Goal: Task Accomplishment & Management: Complete application form

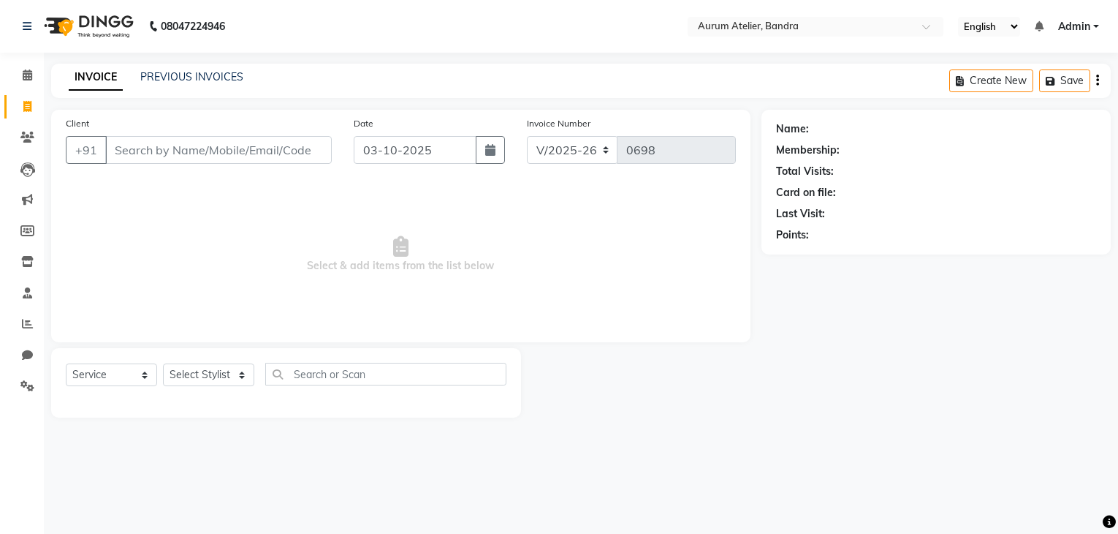
select select "7410"
select select "service"
click at [193, 371] on select "Select Stylist ADITYA [PERSON_NAME] chariya [PERSON_NAME] [PERSON_NAME] [PERSON…" at bounding box center [208, 374] width 91 height 23
select select "73211"
click at [163, 364] on select "Select Stylist ADITYA [PERSON_NAME] chariya [PERSON_NAME] [PERSON_NAME] [PERSON…" at bounding box center [208, 374] width 91 height 23
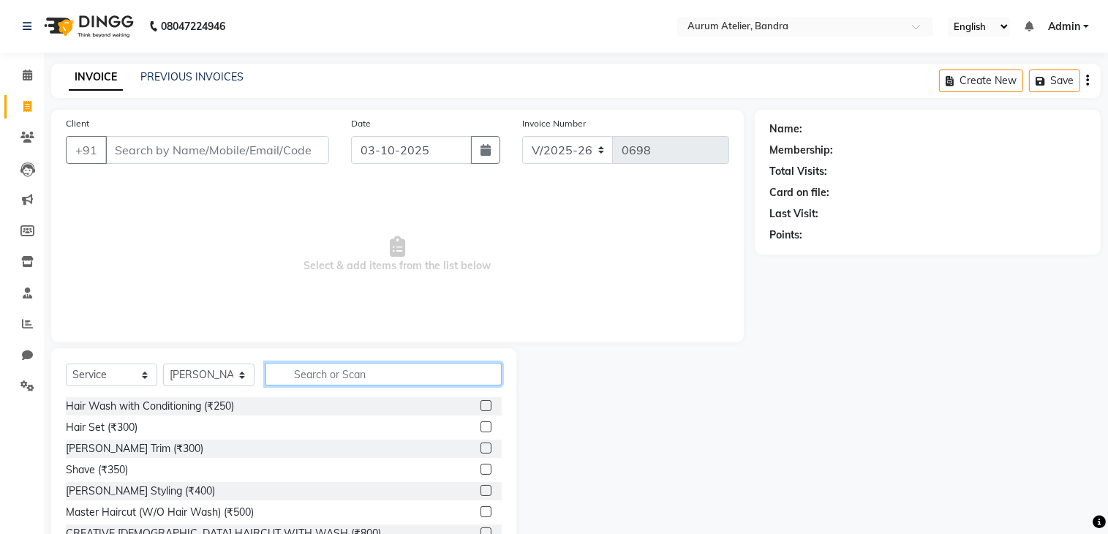
click at [316, 363] on input "text" at bounding box center [383, 374] width 236 height 23
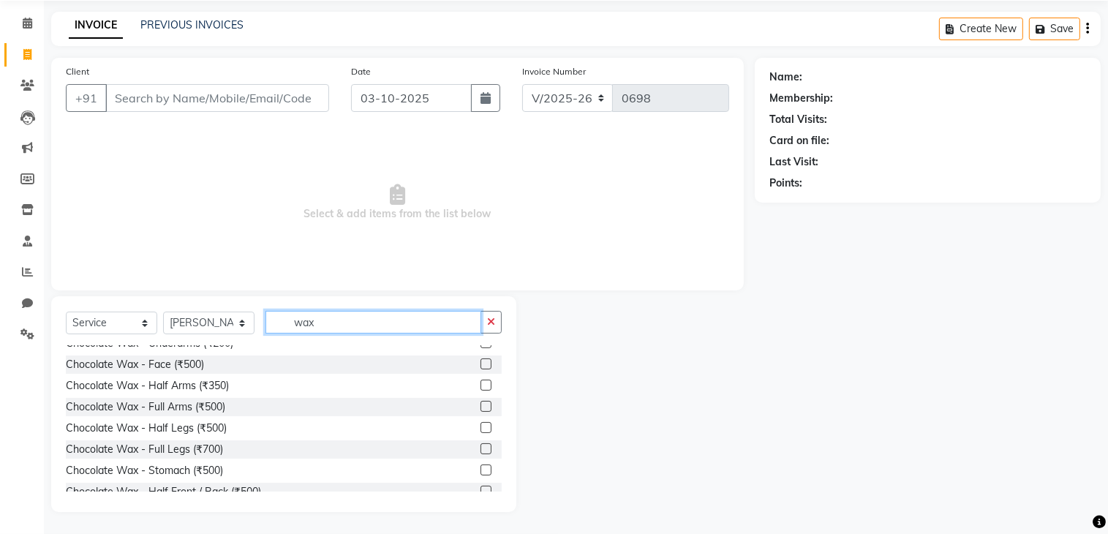
scroll to position [219, 0]
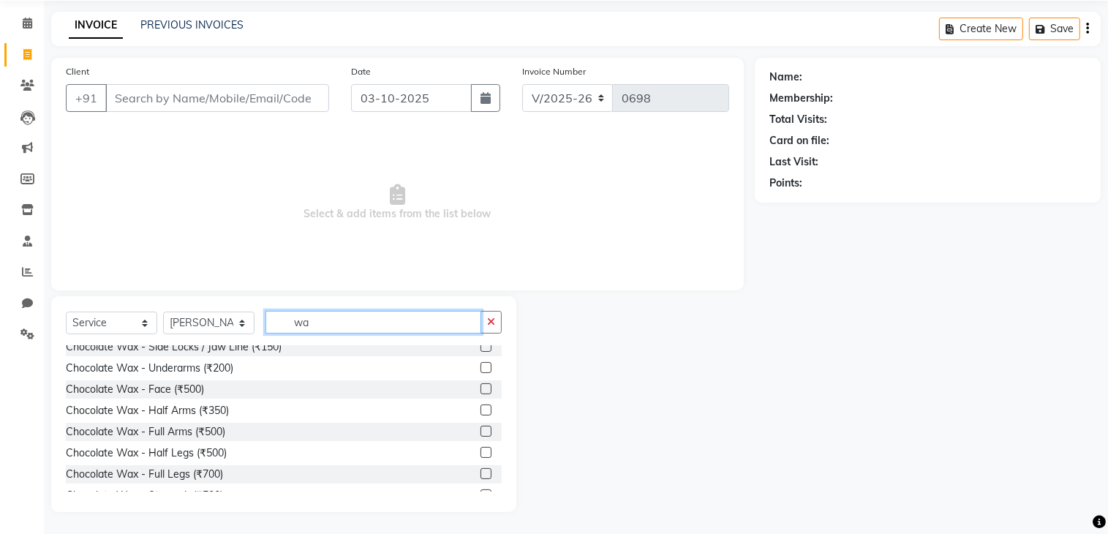
type input "w"
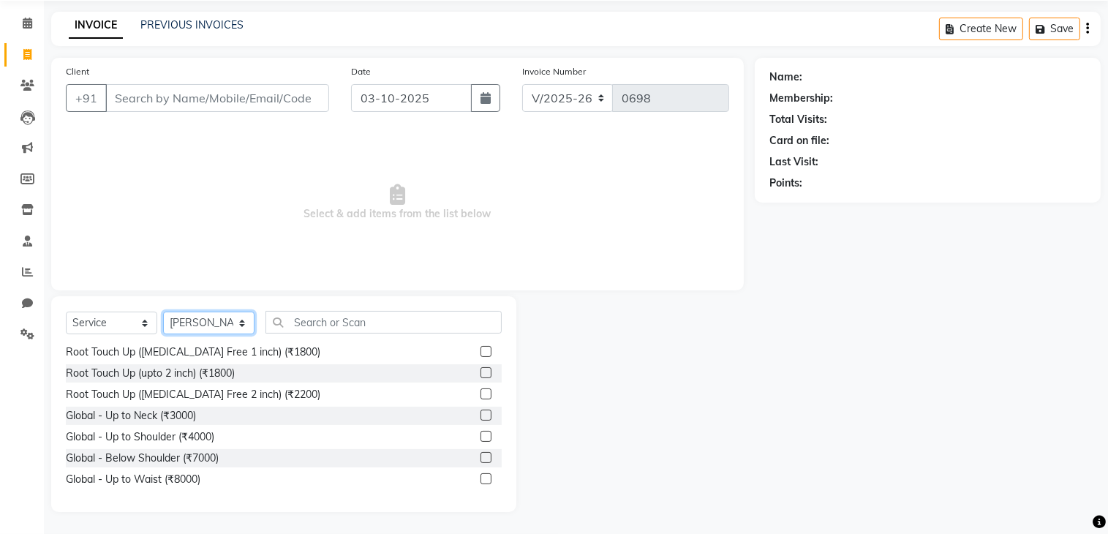
click at [208, 322] on select "Select Stylist ADITYA [PERSON_NAME] chariya [PERSON_NAME] [PERSON_NAME] [PERSON…" at bounding box center [208, 322] width 91 height 23
click at [303, 273] on span "Select & add items from the list below" at bounding box center [397, 202] width 663 height 146
drag, startPoint x: 183, startPoint y: 99, endPoint x: 182, endPoint y: 106, distance: 7.3
click at [182, 103] on input "Client" at bounding box center [217, 98] width 224 height 28
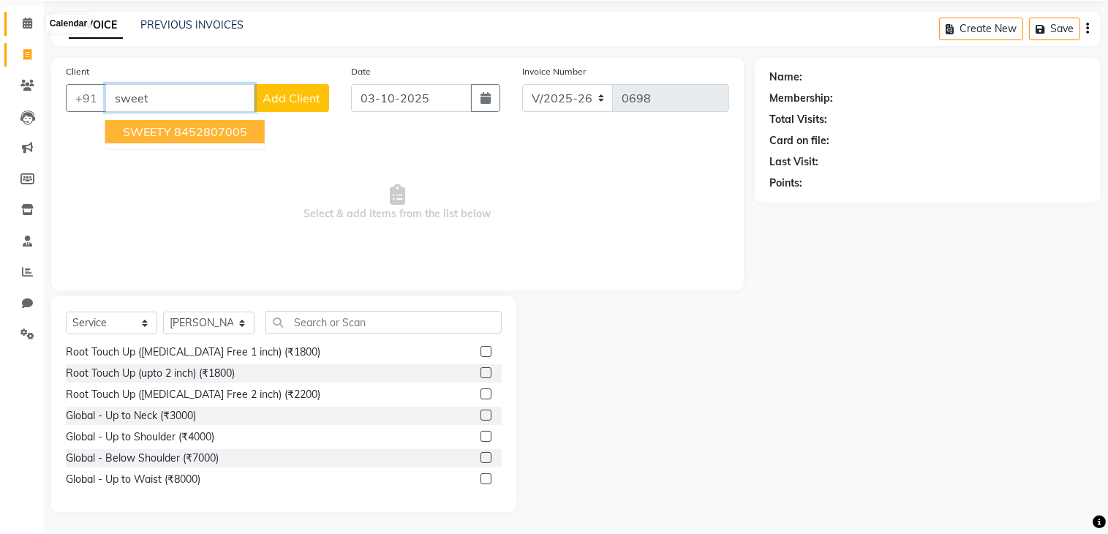
type input "sweet"
click at [23, 22] on icon at bounding box center [28, 23] width 10 height 11
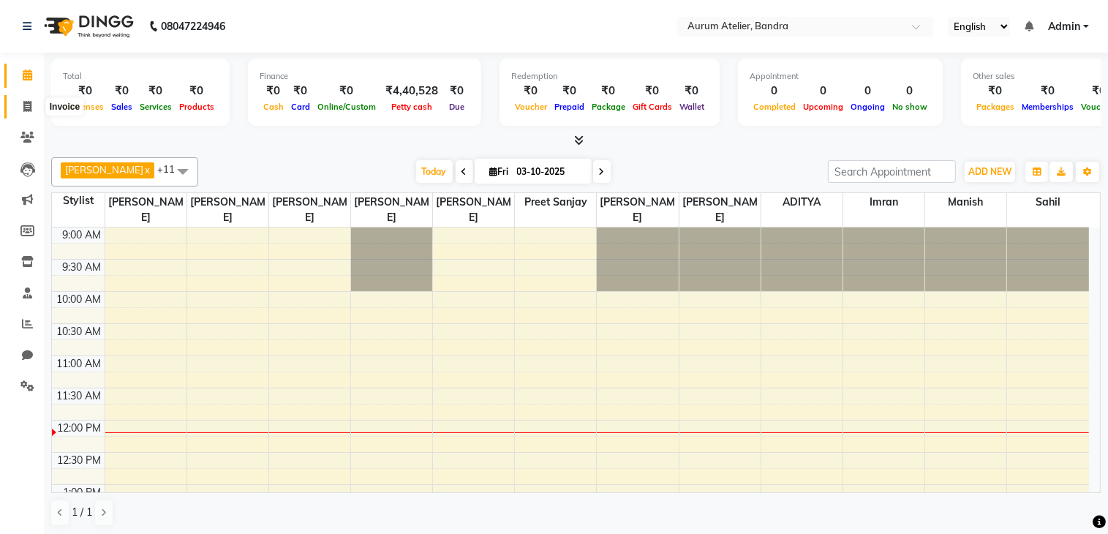
click at [25, 106] on icon at bounding box center [27, 106] width 8 height 11
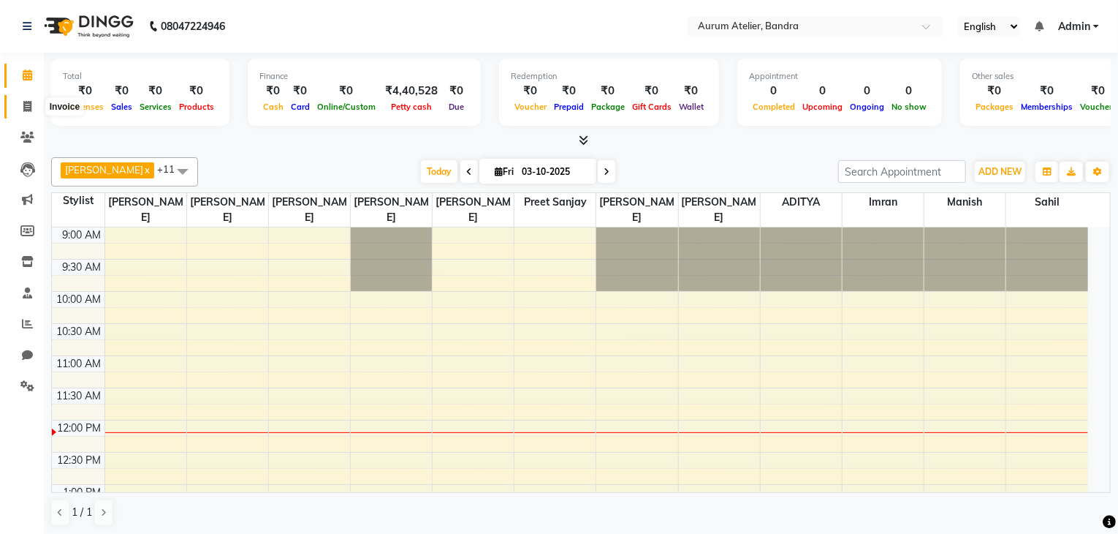
select select "7410"
select select "service"
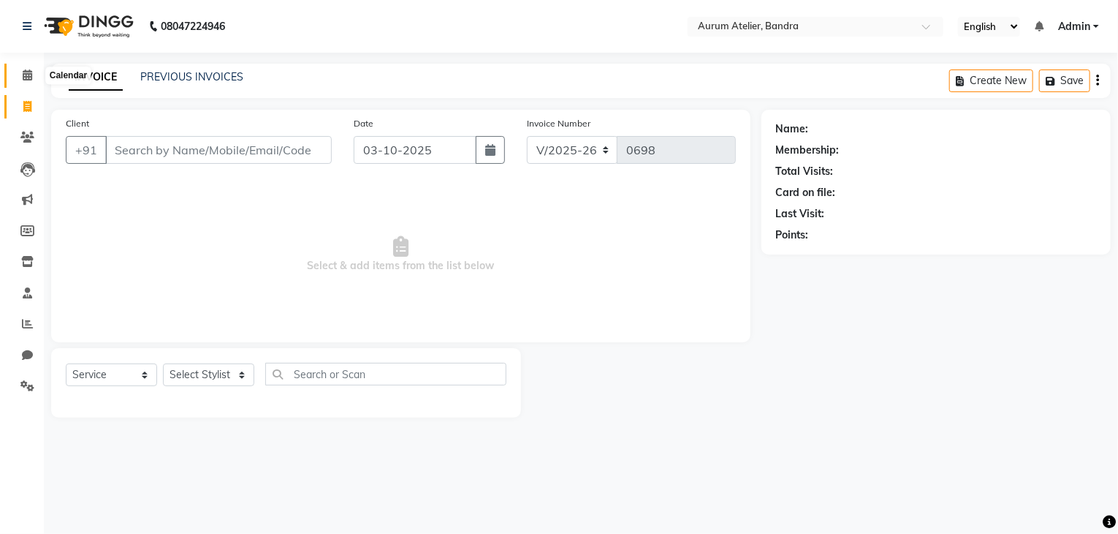
click at [29, 74] on icon at bounding box center [28, 74] width 10 height 11
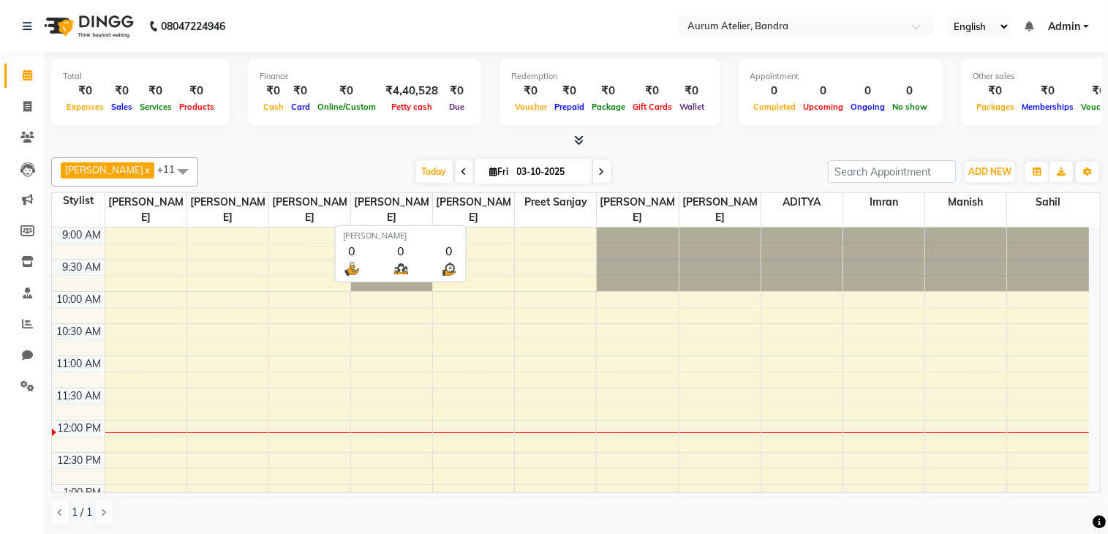
click at [477, 208] on span "[PERSON_NAME]" at bounding box center [473, 210] width 81 height 34
click at [483, 208] on span "[PERSON_NAME]" at bounding box center [473, 210] width 81 height 34
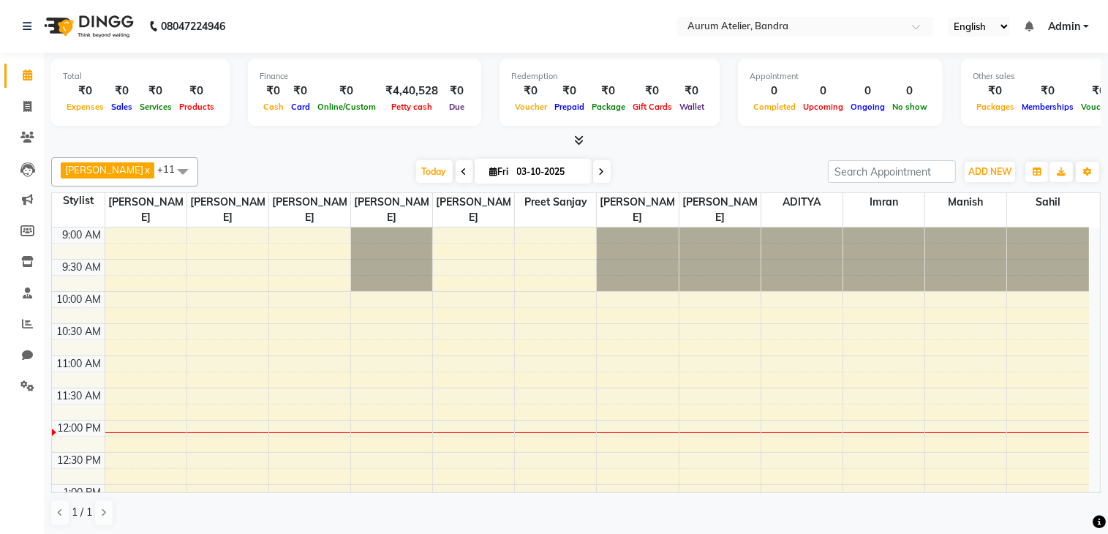
click at [604, 169] on span at bounding box center [602, 171] width 18 height 23
type input "04-10-2025"
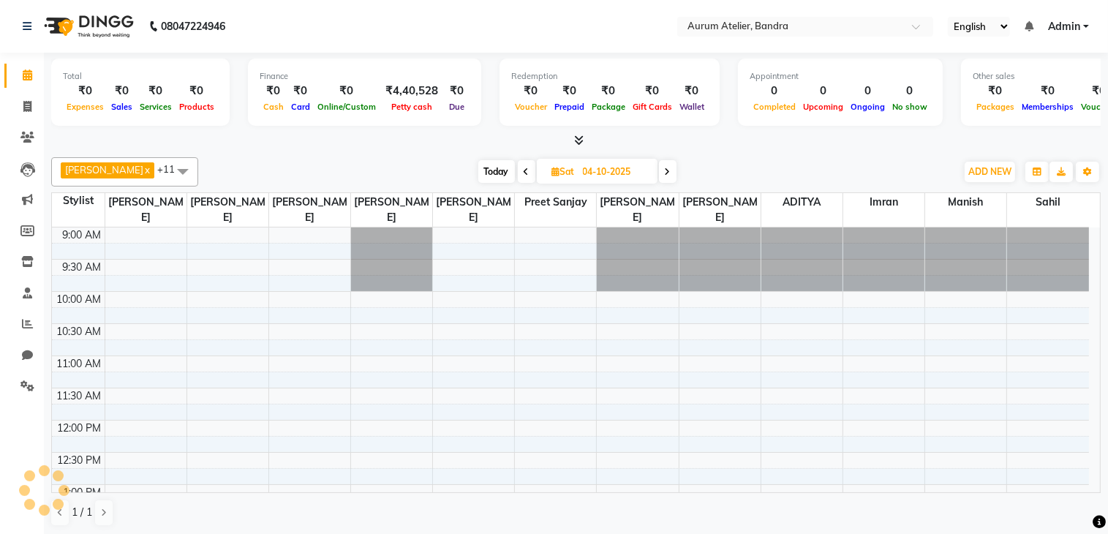
scroll to position [192, 0]
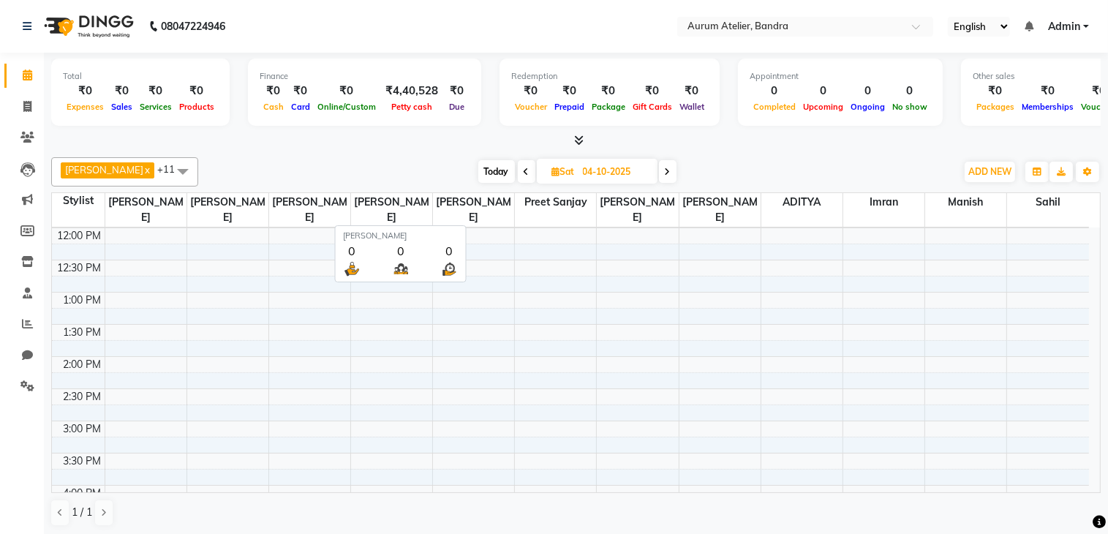
click at [486, 205] on span "[PERSON_NAME]" at bounding box center [473, 210] width 81 height 34
click at [482, 278] on div "9:00 AM 9:30 AM 10:00 AM 10:30 AM 11:00 AM 11:30 AM 12:00 PM 12:30 PM 1:00 PM 1…" at bounding box center [570, 517] width 1037 height 964
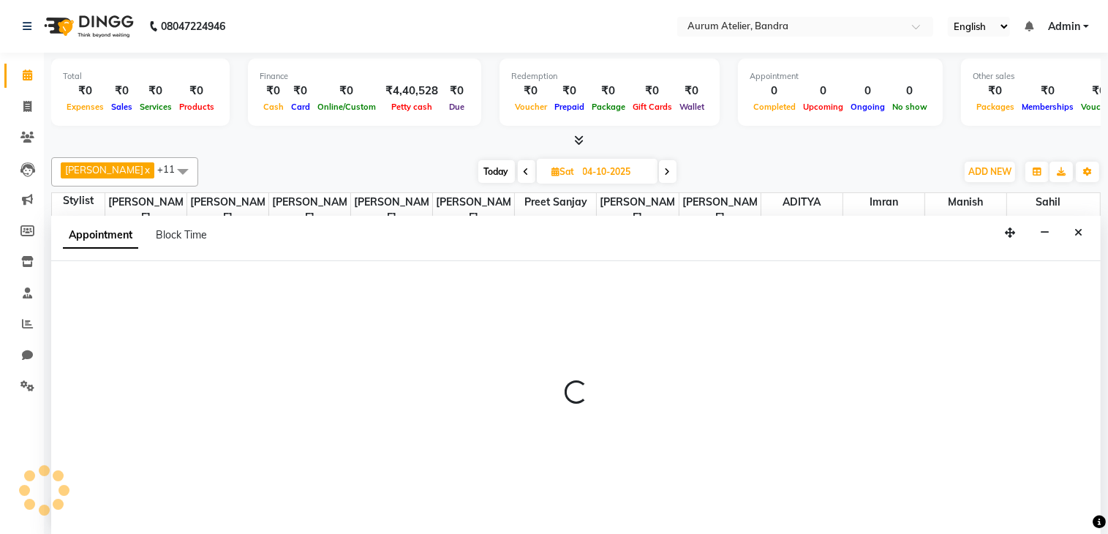
scroll to position [0, 0]
select select "66084"
select select "tentative"
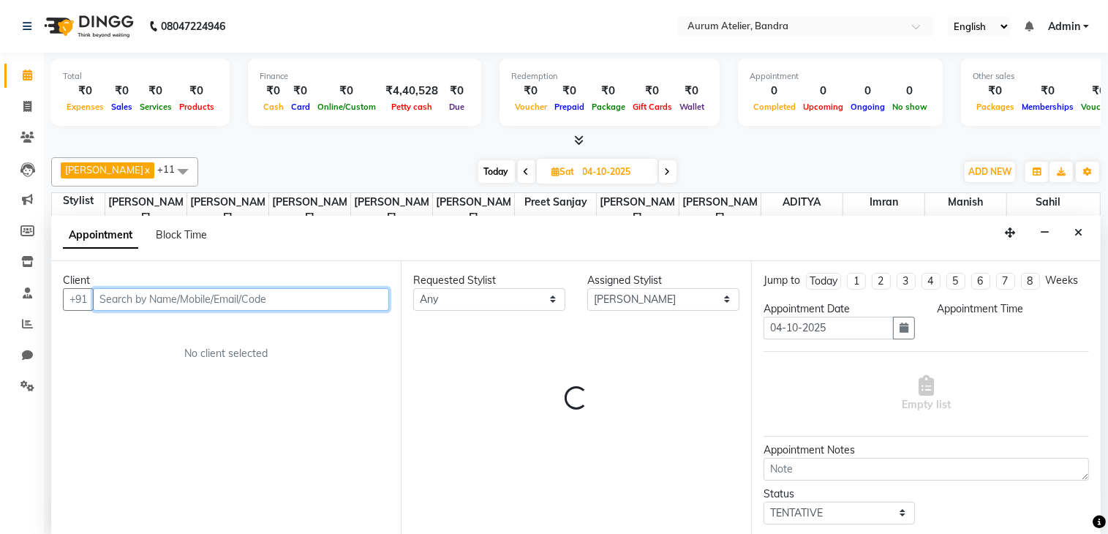
select select "765"
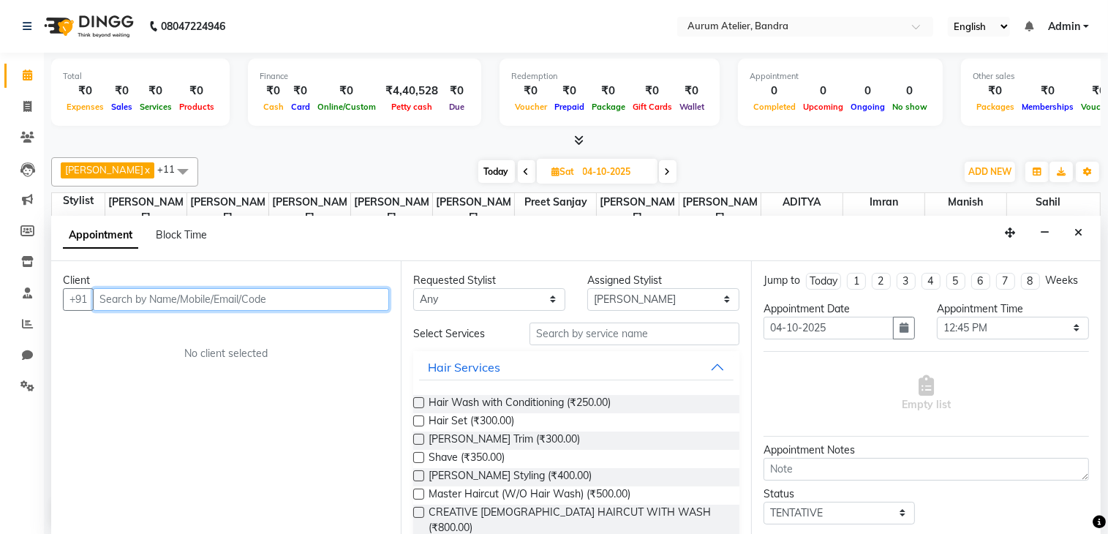
click at [237, 298] on input "text" at bounding box center [241, 299] width 296 height 23
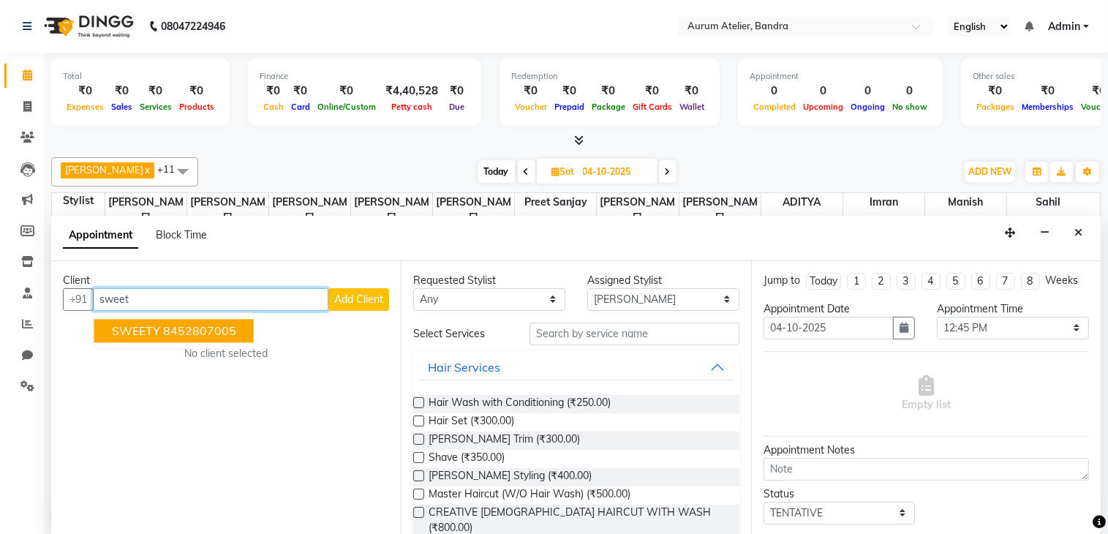
drag, startPoint x: 160, startPoint y: 328, endPoint x: 274, endPoint y: 360, distance: 118.5
click at [160, 329] on button "SWEETY 8452807005" at bounding box center [173, 330] width 159 height 23
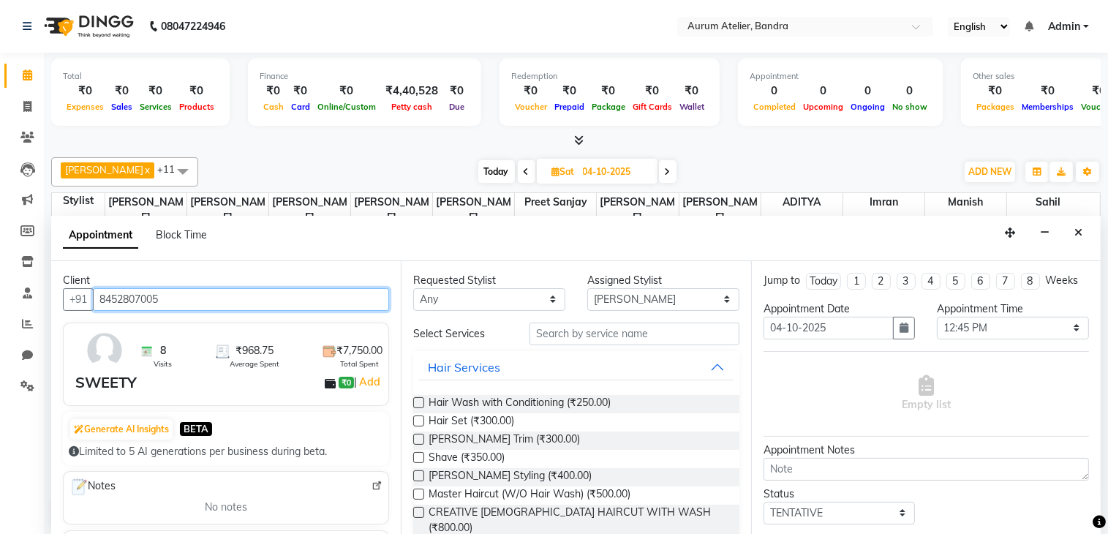
type input "8452807005"
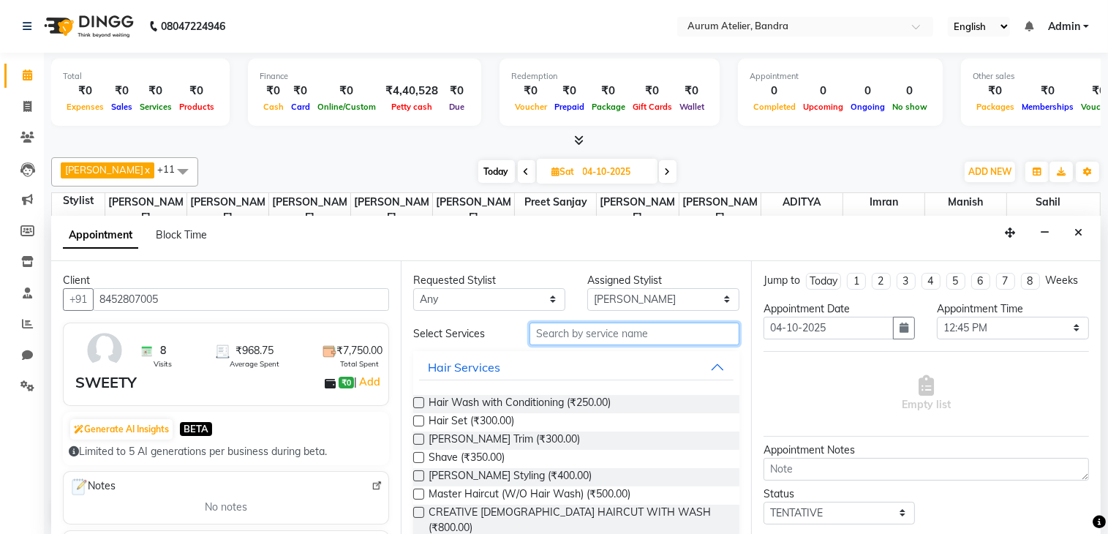
click at [575, 331] on input "text" at bounding box center [634, 333] width 210 height 23
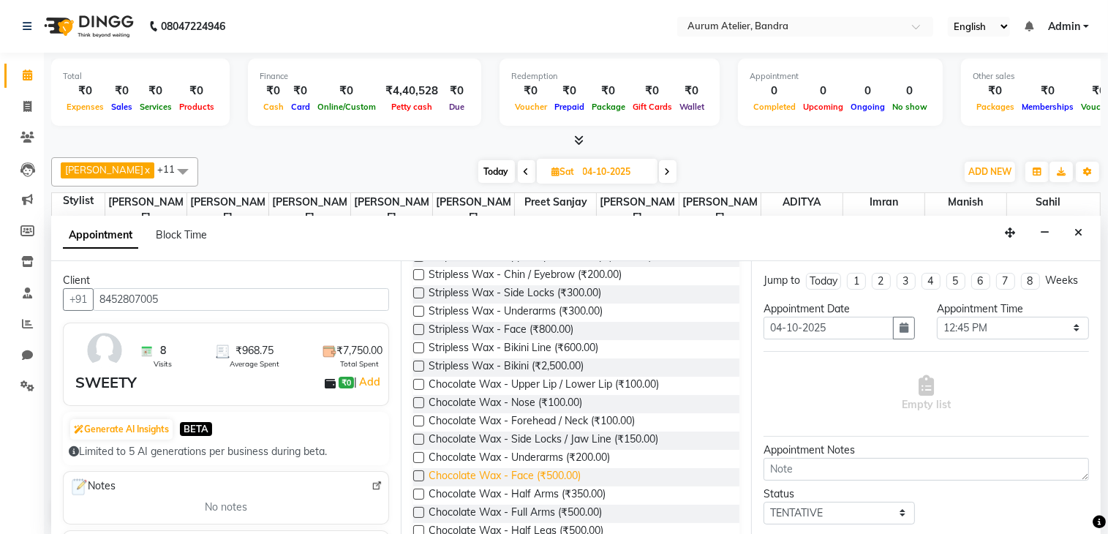
scroll to position [219, 0]
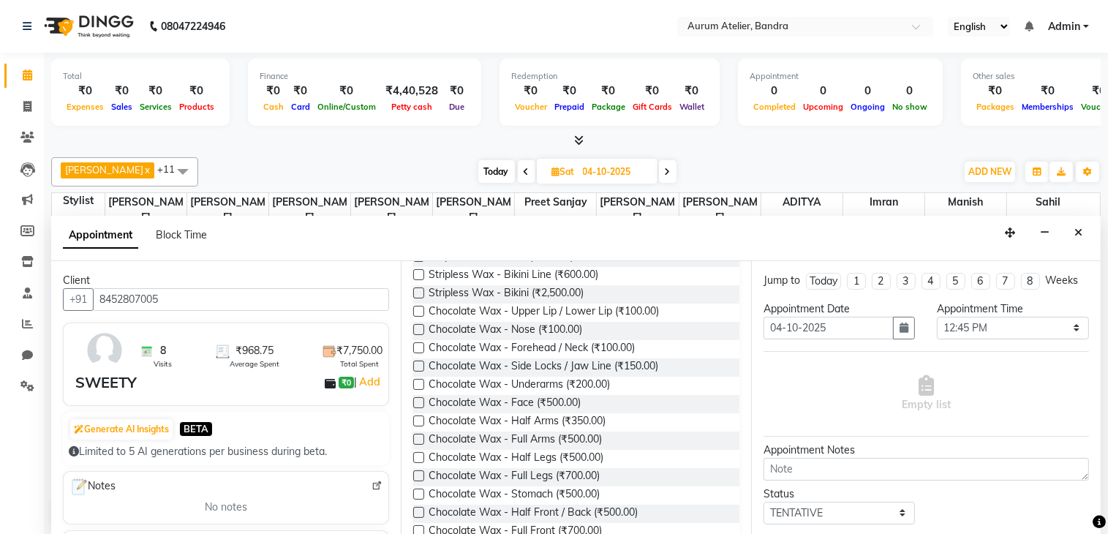
type input "wax"
click at [420, 455] on label at bounding box center [418, 457] width 11 height 11
click at [420, 455] on input "checkbox" at bounding box center [418, 459] width 10 height 10
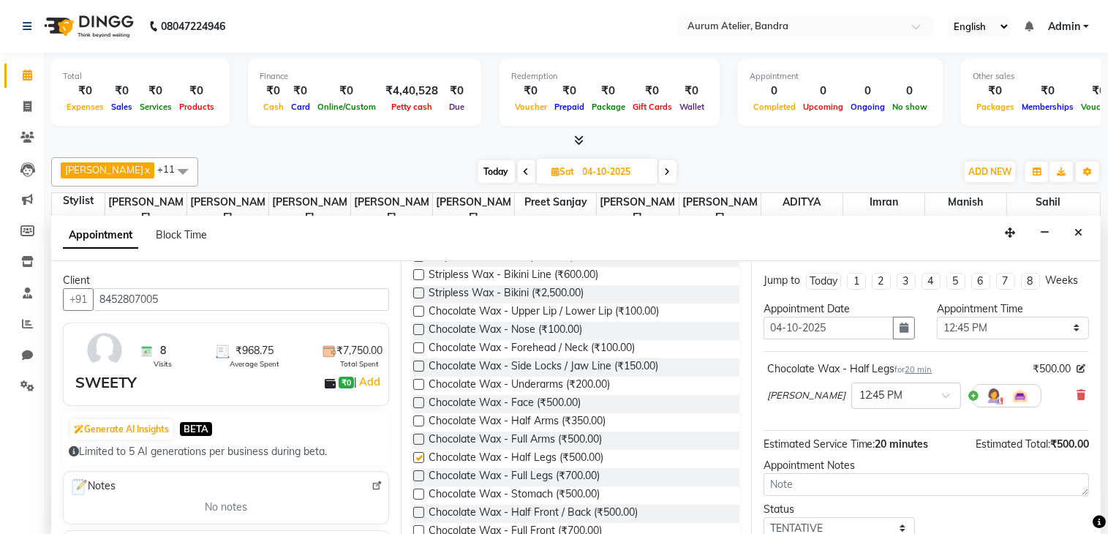
checkbox input "false"
click at [421, 380] on label at bounding box center [418, 384] width 11 height 11
click at [421, 381] on input "checkbox" at bounding box center [418, 386] width 10 height 10
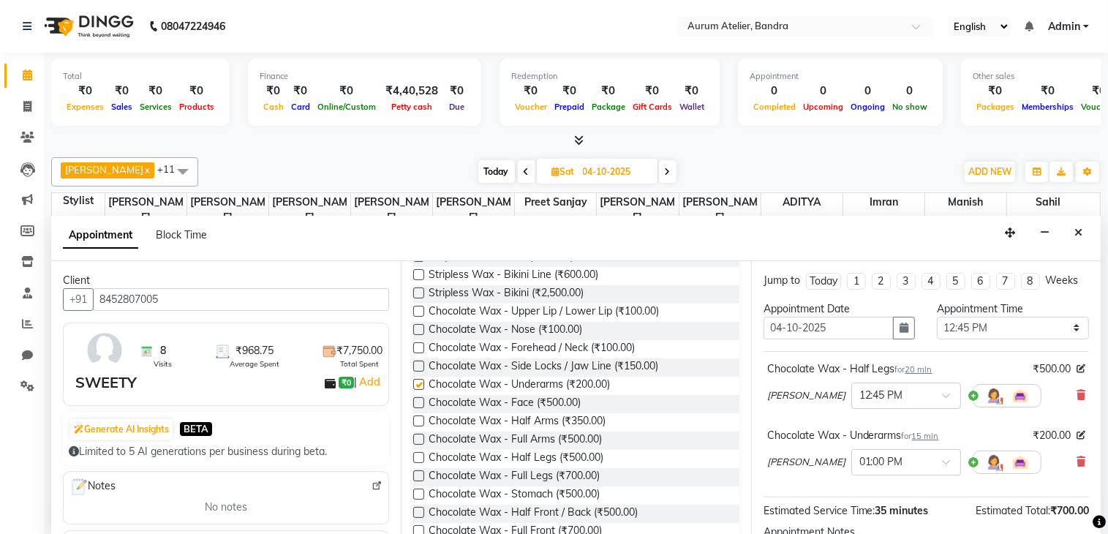
checkbox input "false"
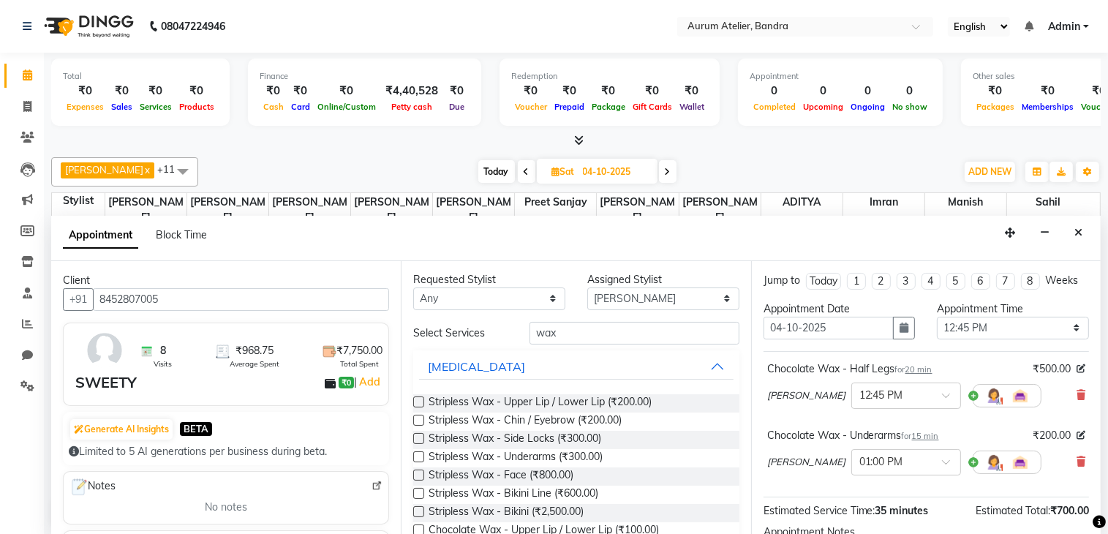
scroll to position [0, 0]
click at [1000, 331] on select "Select 10:00 AM 10:15 AM 10:30 AM 10:45 AM 11:00 AM 11:15 AM 11:30 AM 11:45 AM …" at bounding box center [1012, 328] width 152 height 23
select select "750"
click at [936, 328] on select "Select 10:00 AM 10:15 AM 10:30 AM 10:45 AM 11:00 AM 11:15 AM 11:30 AM 11:45 AM …" at bounding box center [1012, 328] width 152 height 23
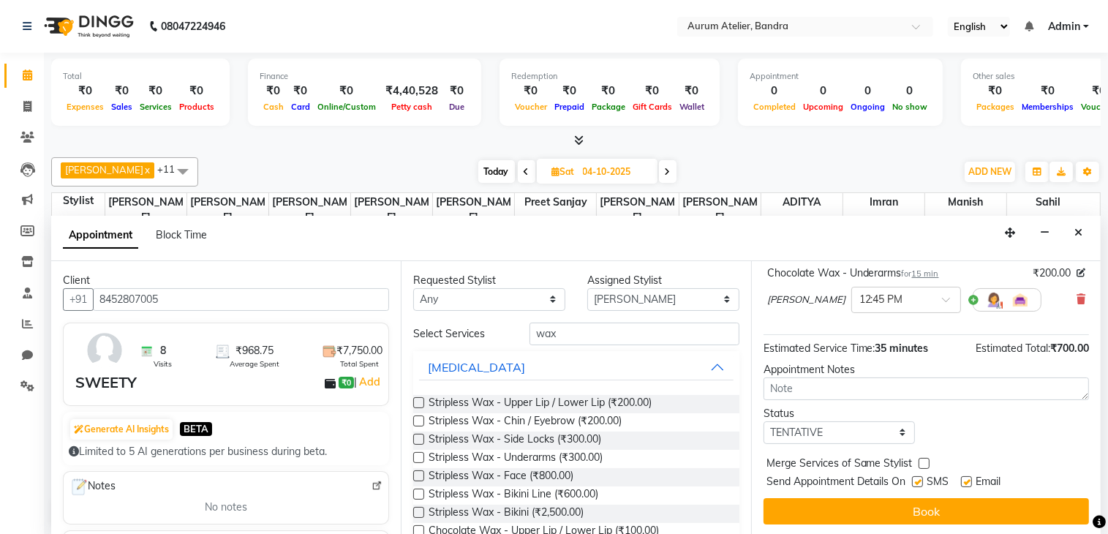
scroll to position [175, 0]
click at [887, 506] on button "Book" at bounding box center [925, 511] width 325 height 26
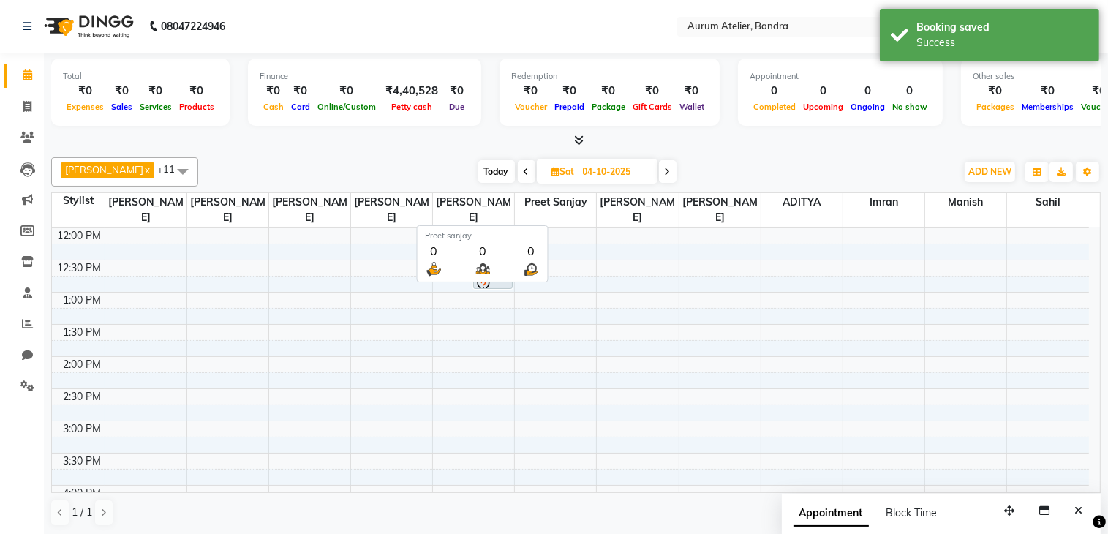
scroll to position [0, 0]
click at [26, 101] on icon at bounding box center [27, 106] width 8 height 11
select select "service"
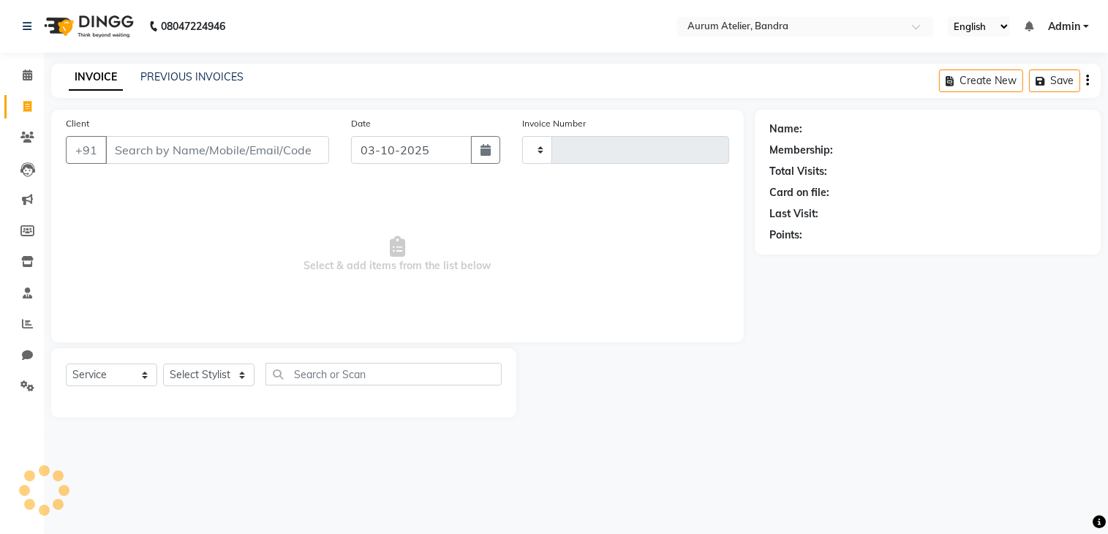
type input "0698"
select select "7410"
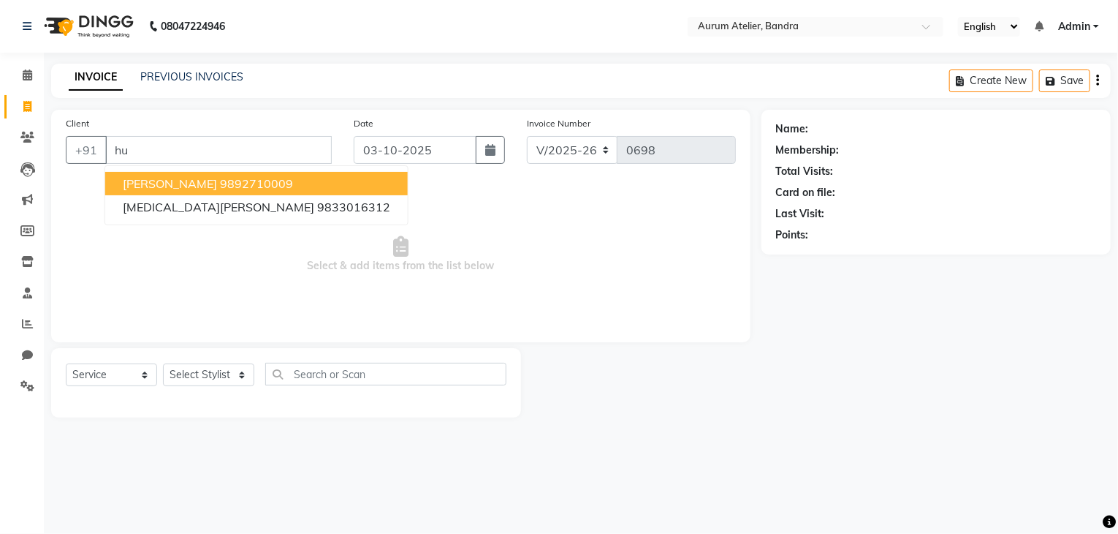
type input "h"
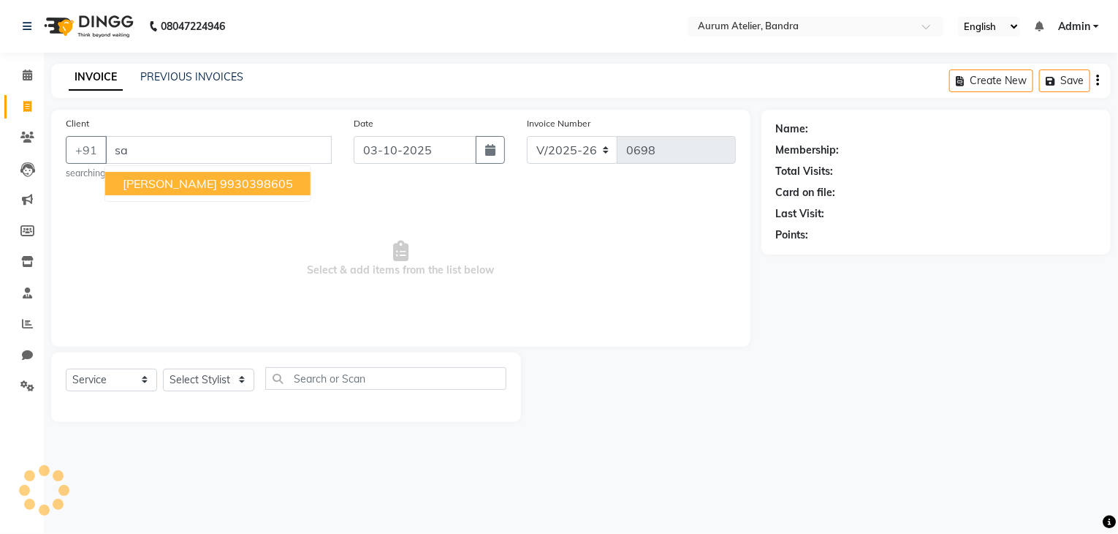
type input "s"
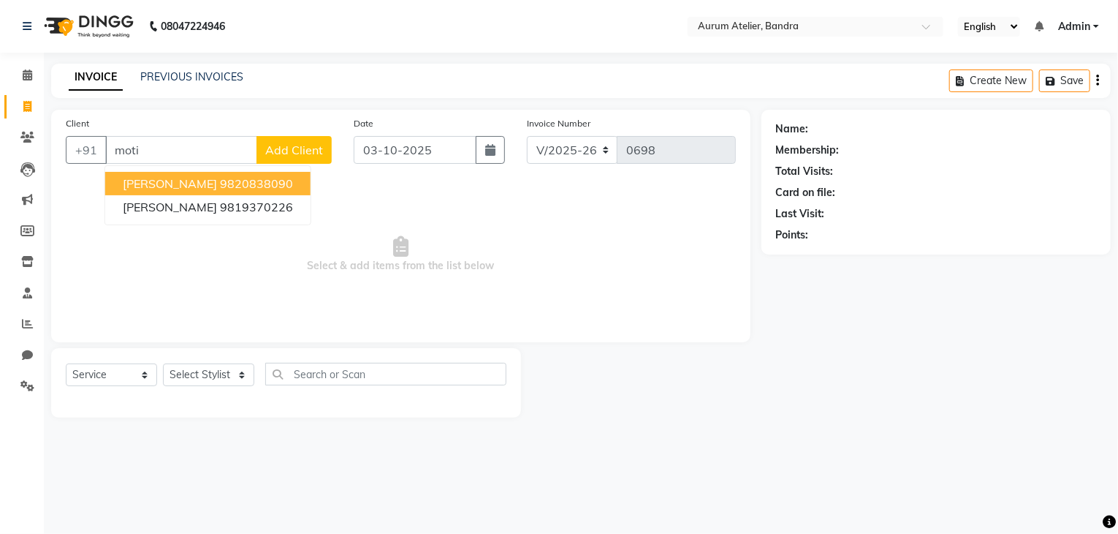
click at [211, 188] on span "[PERSON_NAME]" at bounding box center [170, 183] width 94 height 15
type input "9820838090"
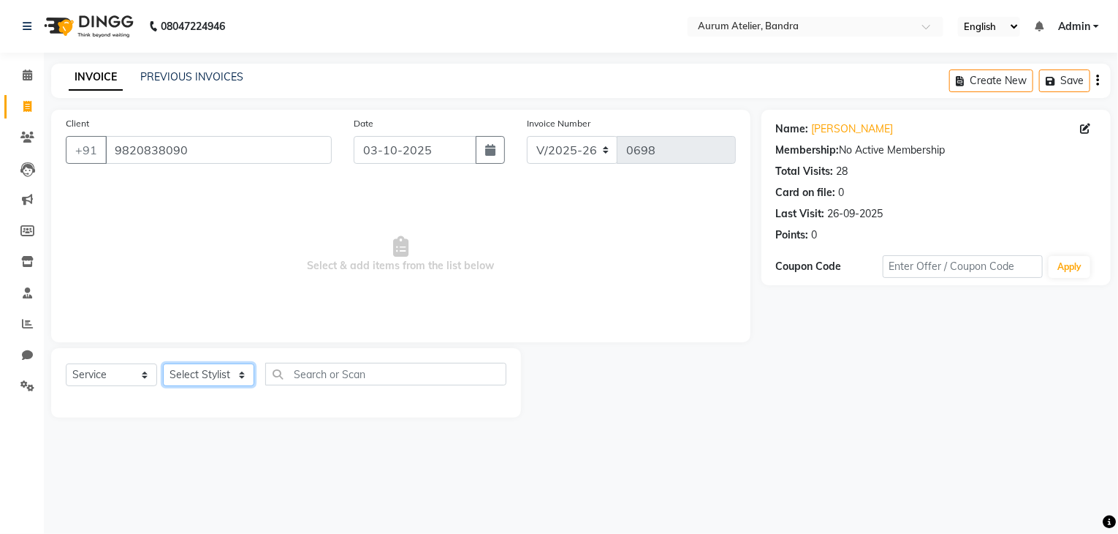
click at [187, 375] on select "Select Stylist ADITYA [PERSON_NAME] chariya [PERSON_NAME] [PERSON_NAME] [PERSON…" at bounding box center [208, 374] width 91 height 23
select select "66082"
click at [163, 364] on select "Select Stylist ADITYA [PERSON_NAME] chariya [PERSON_NAME] [PERSON_NAME] [PERSON…" at bounding box center [208, 374] width 91 height 23
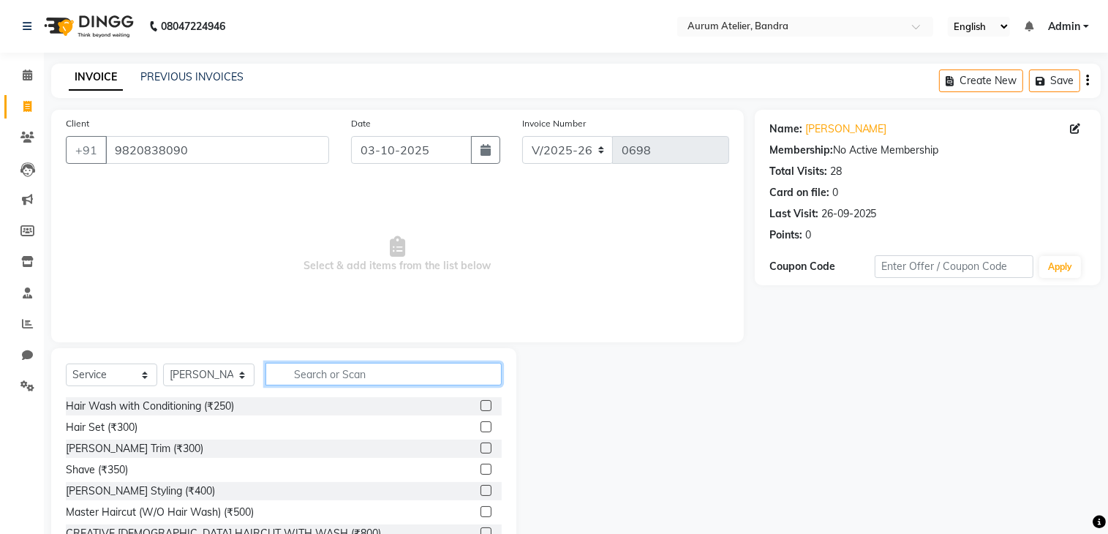
click at [317, 376] on input "text" at bounding box center [383, 374] width 236 height 23
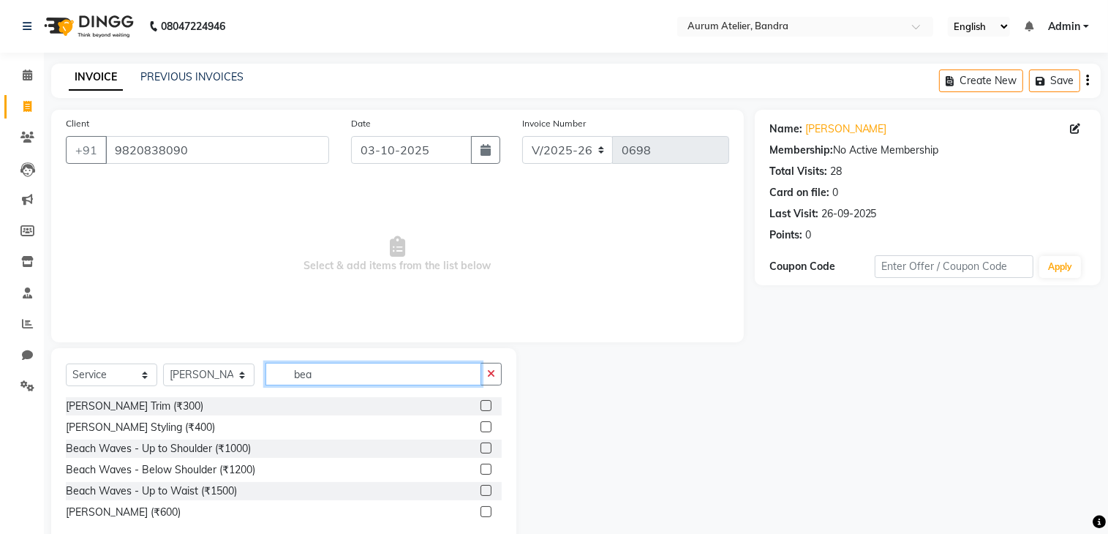
type input "bea"
click at [482, 406] on label at bounding box center [485, 405] width 11 height 11
click at [482, 406] on input "checkbox" at bounding box center [485, 406] width 10 height 10
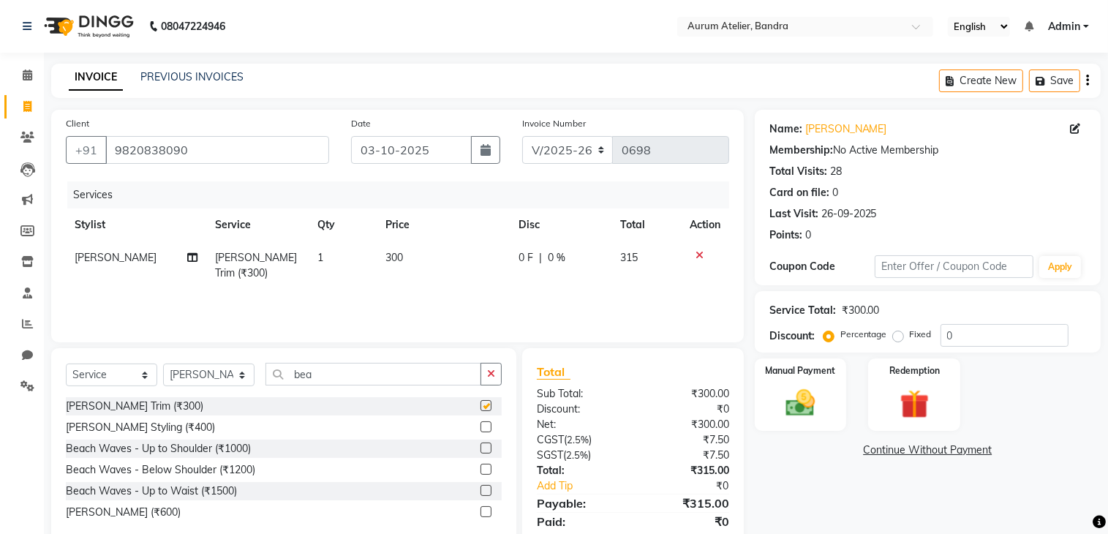
checkbox input "false"
click at [428, 261] on td "300" at bounding box center [442, 265] width 133 height 48
select select "66082"
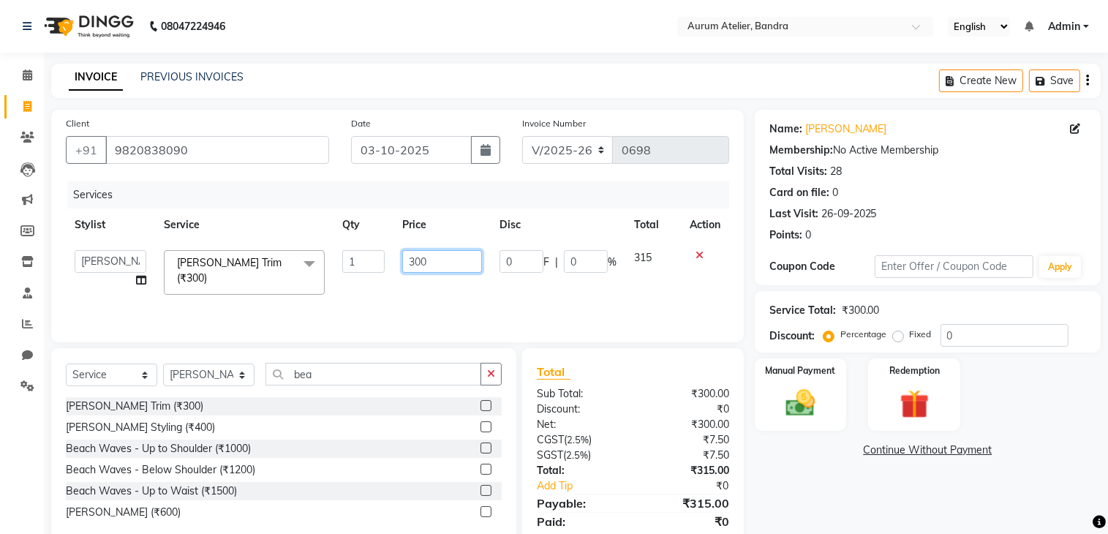
click at [438, 254] on input "300" at bounding box center [442, 261] width 80 height 23
type input "3"
type input "250"
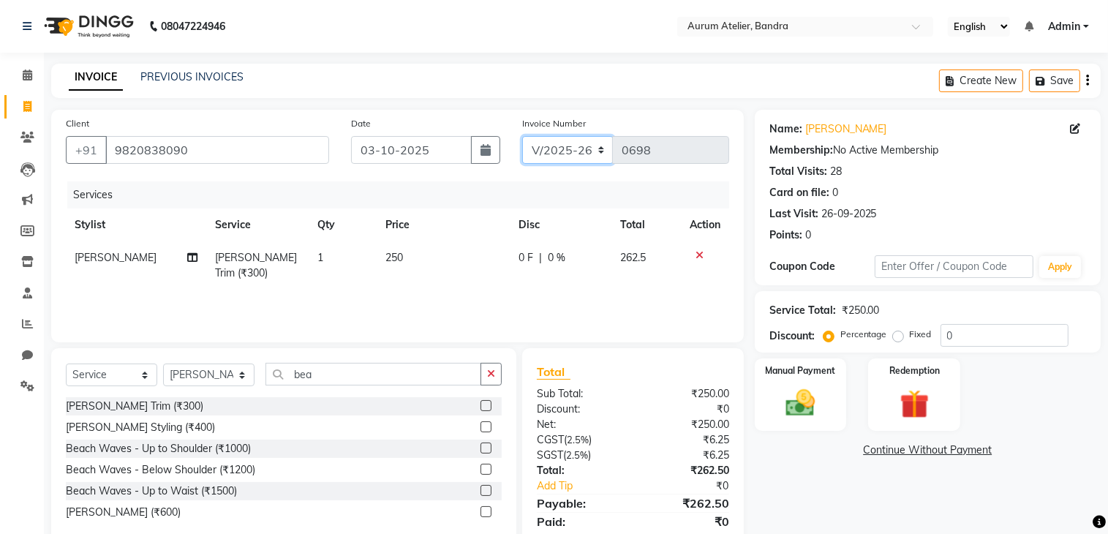
drag, startPoint x: 589, startPoint y: 145, endPoint x: 583, endPoint y: 149, distance: 7.9
click at [588, 145] on select "C/2025-26 V/2025 V/2025-26" at bounding box center [567, 150] width 91 height 28
select select "7411"
click at [522, 136] on select "C/2025-26 V/2025 V/2025-26" at bounding box center [567, 150] width 91 height 28
type input "0001"
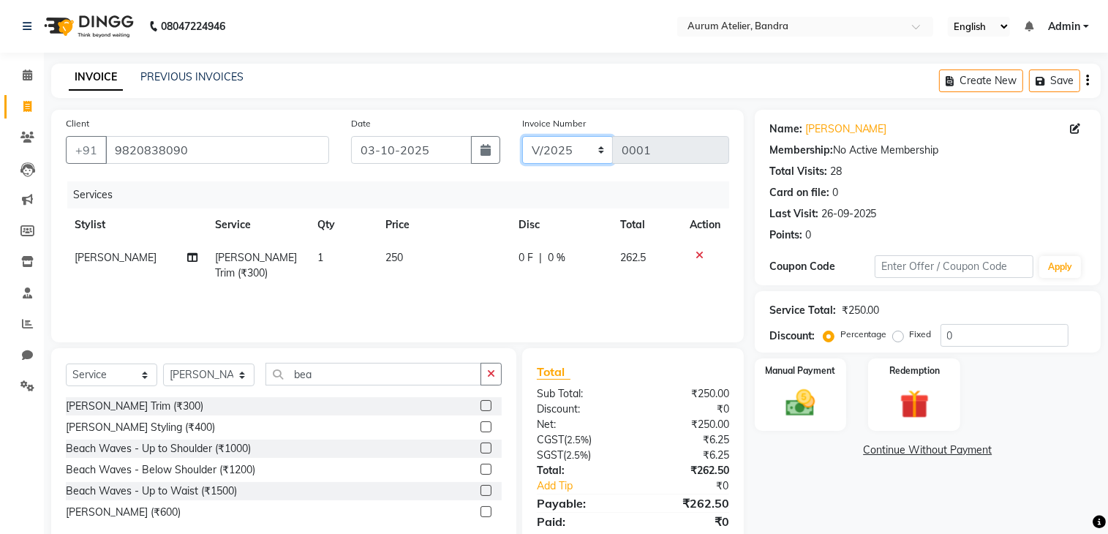
click at [575, 152] on select "C/2025-26 V/2025 V/2025-26" at bounding box center [567, 150] width 91 height 28
select select "7590"
click at [522, 136] on select "C/2025-26 V/2025 V/2025-26" at bounding box center [567, 150] width 91 height 28
type input "1540"
click at [1083, 77] on div "Create New Save" at bounding box center [1020, 81] width 162 height 34
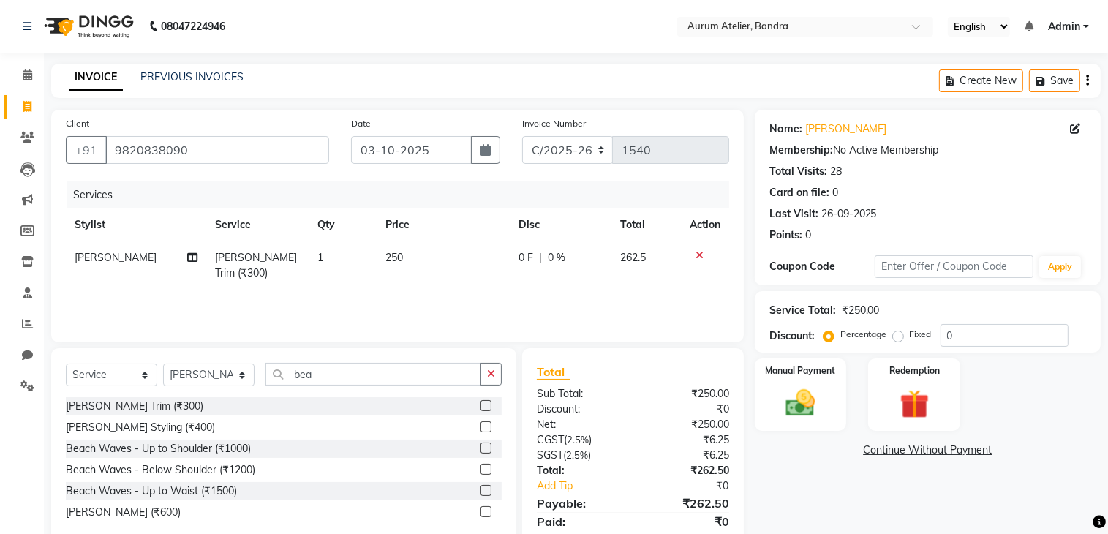
click at [1086, 80] on icon "button" at bounding box center [1087, 80] width 3 height 1
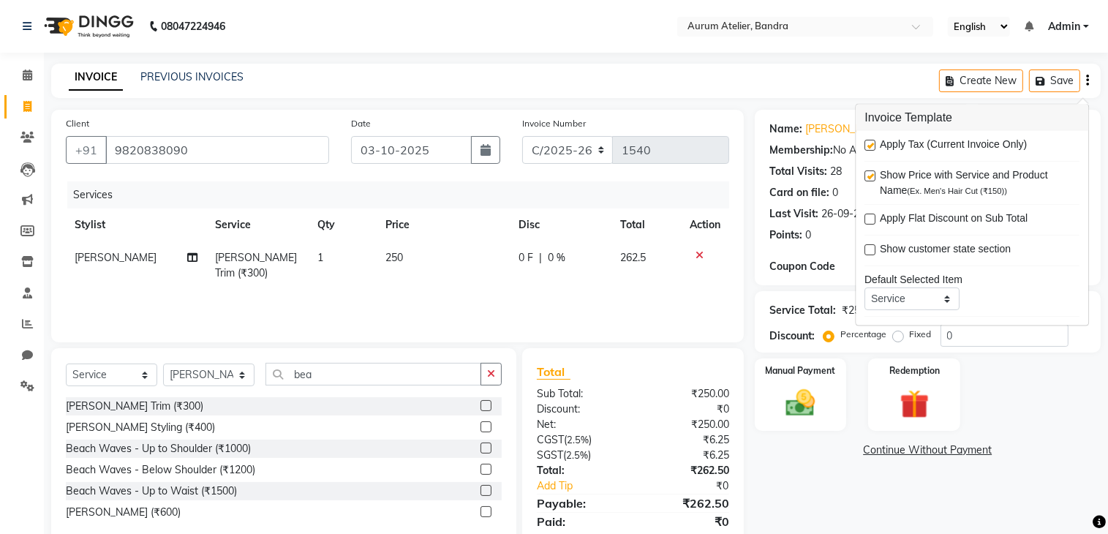
click at [868, 143] on label at bounding box center [869, 145] width 11 height 11
click at [868, 143] on input "checkbox" at bounding box center [869, 146] width 10 height 10
checkbox input "false"
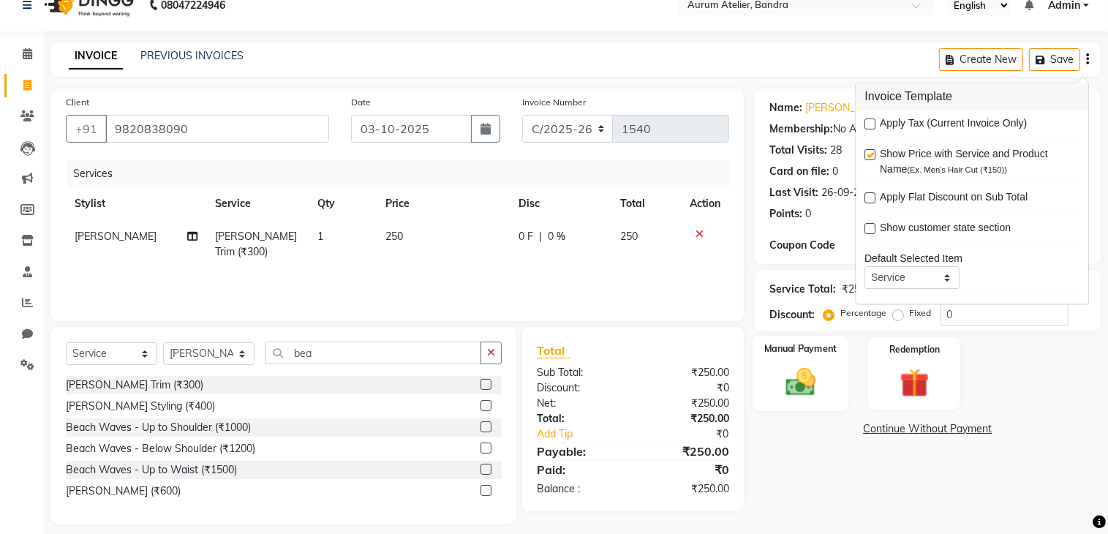
scroll to position [33, 0]
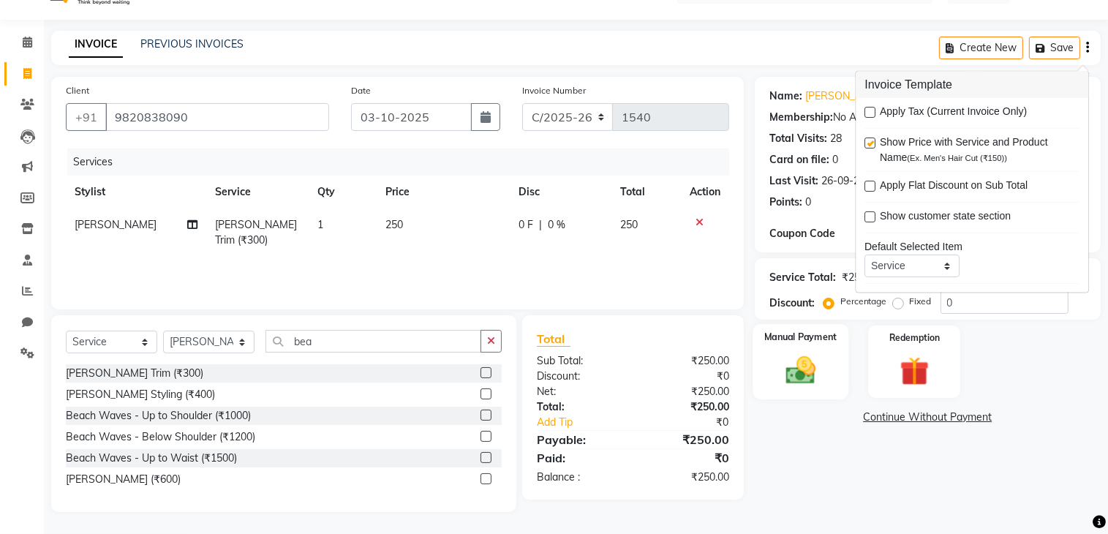
click at [805, 368] on img at bounding box center [800, 370] width 49 height 34
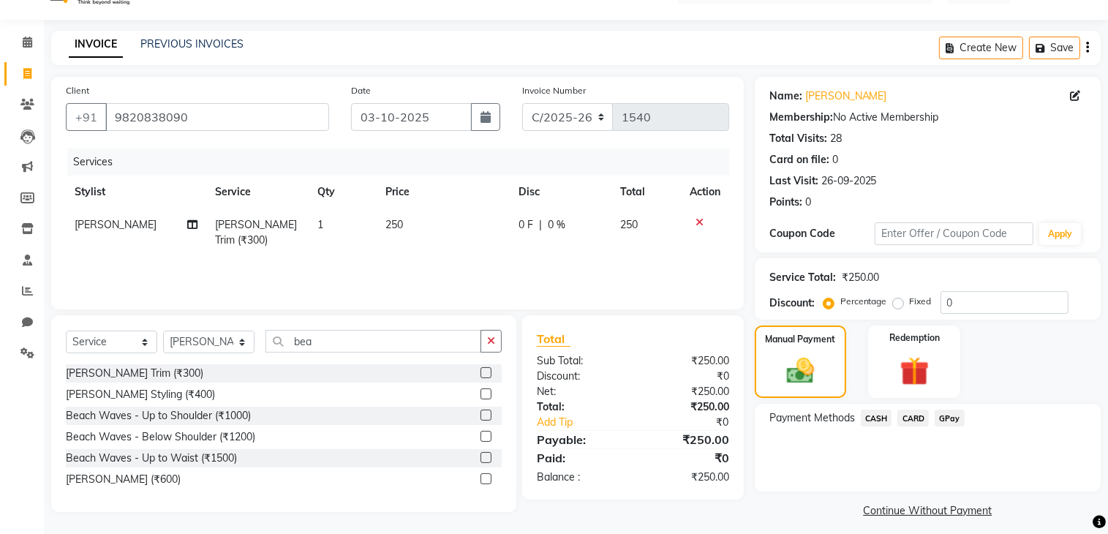
scroll to position [42, 0]
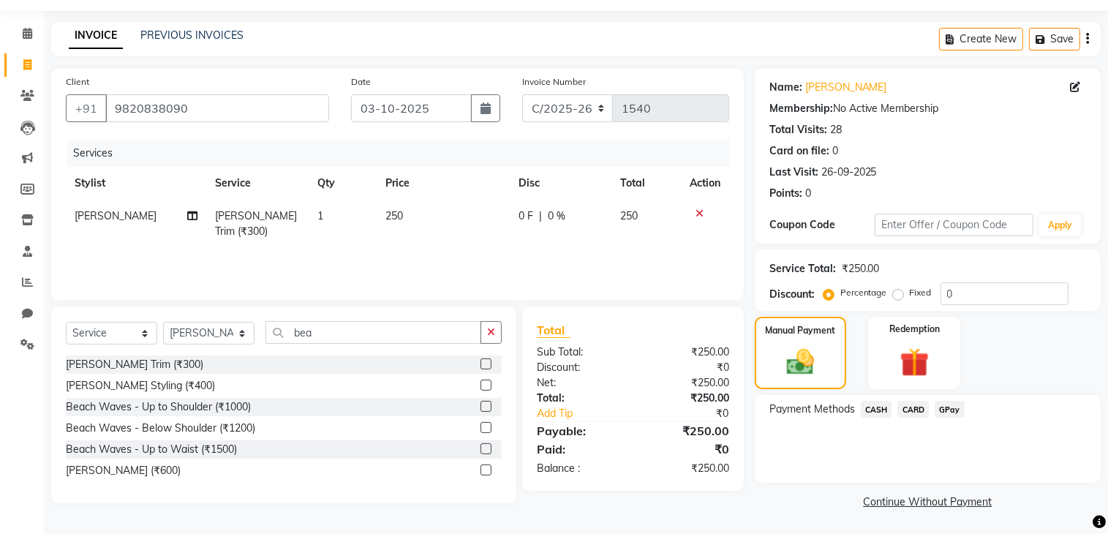
click at [876, 410] on span "CASH" at bounding box center [875, 409] width 31 height 17
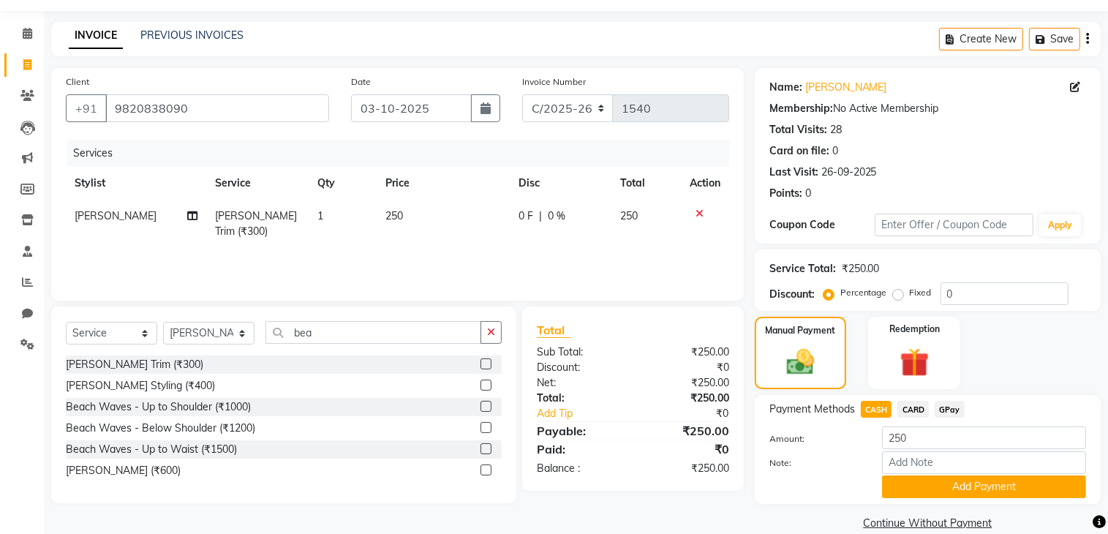
scroll to position [64, 0]
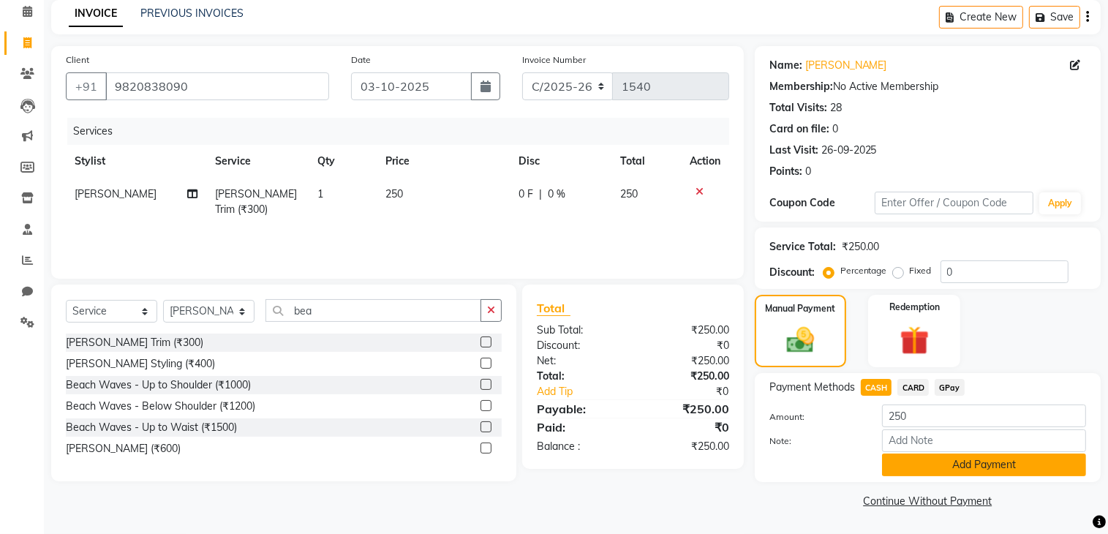
click at [988, 460] on button "Add Payment" at bounding box center [984, 464] width 204 height 23
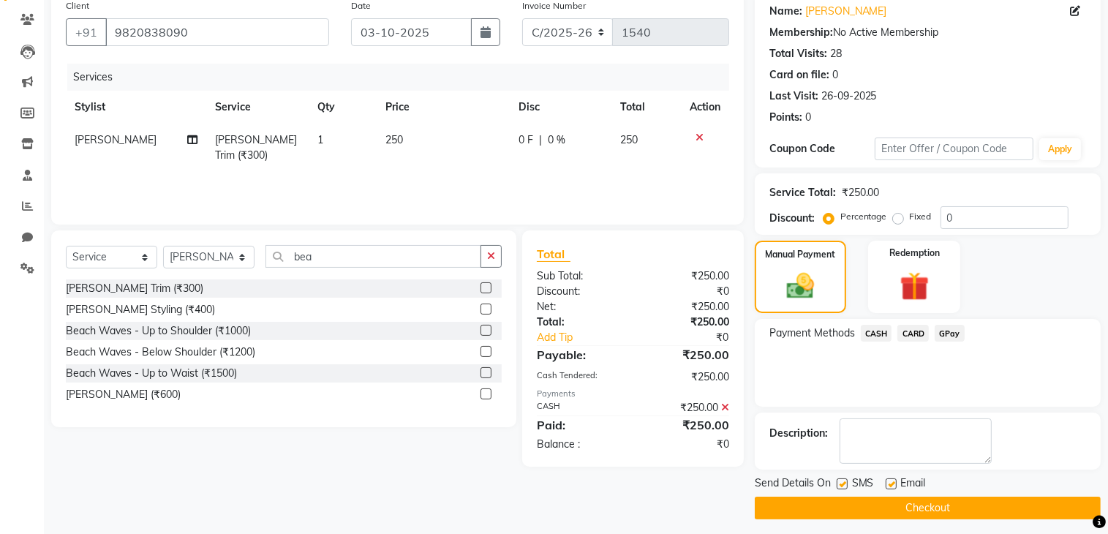
scroll to position [124, 0]
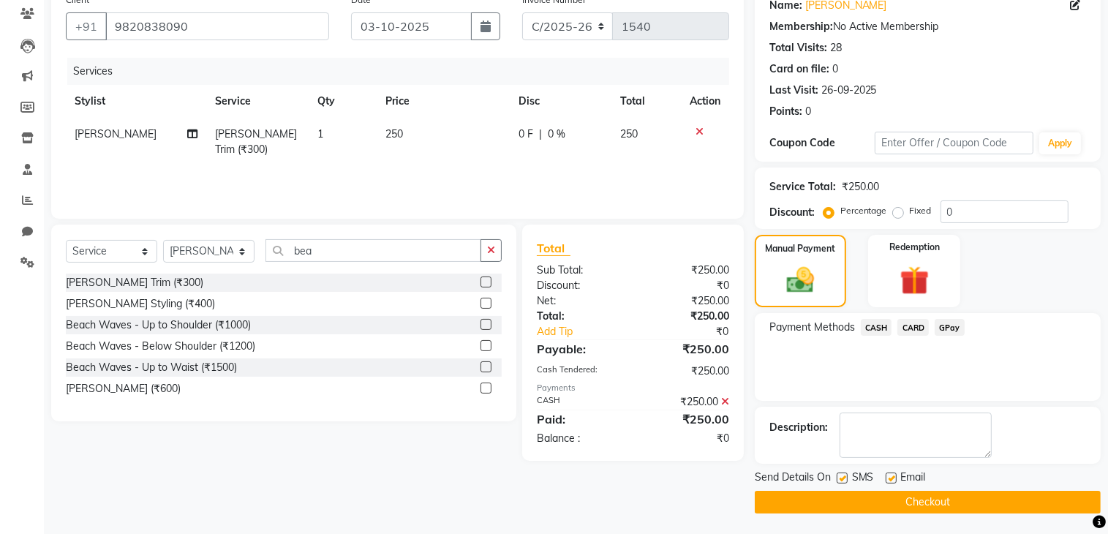
click at [991, 498] on button "Checkout" at bounding box center [927, 502] width 346 height 23
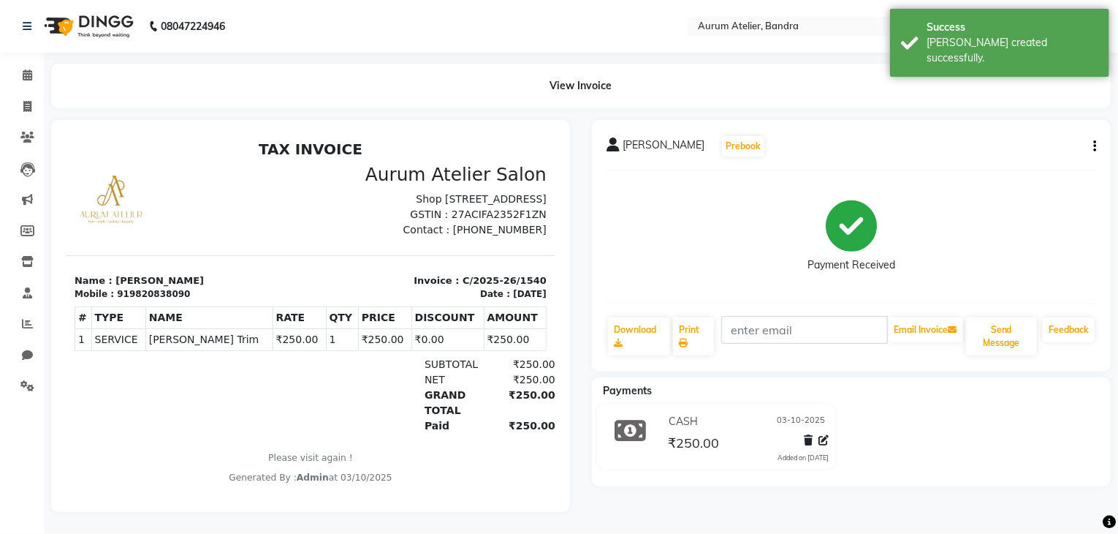
select select "7410"
select select "service"
